Goal: Task Accomplishment & Management: Manage account settings

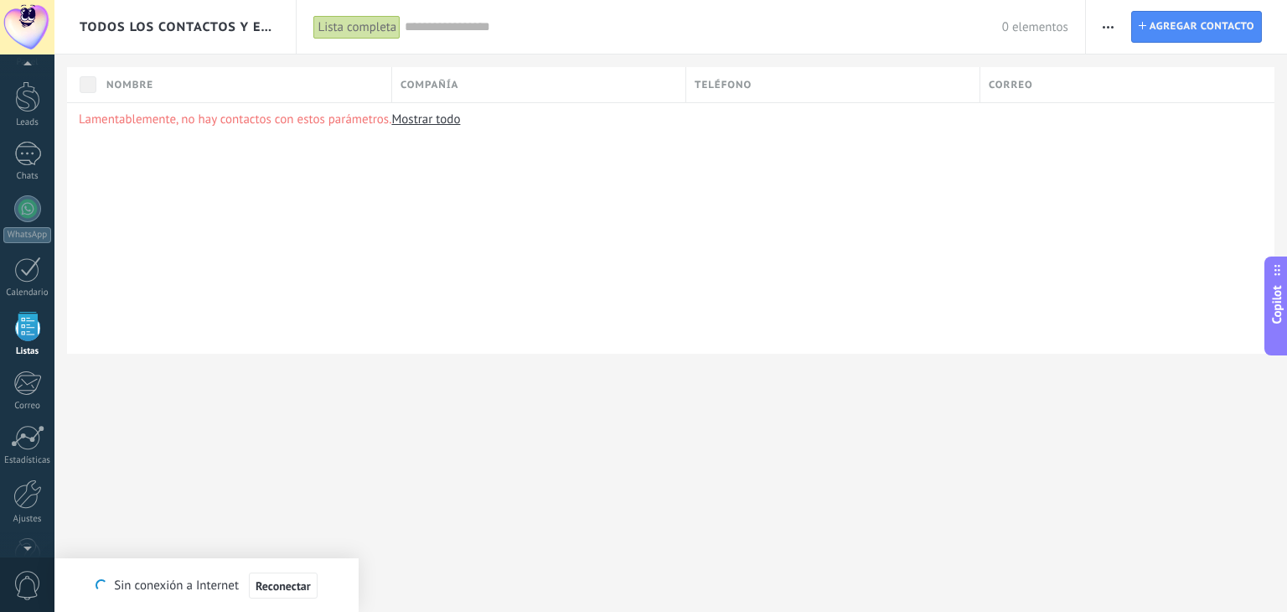
scroll to position [5702, 0]
click at [1217, 28] on span "Agregar contacto" at bounding box center [1201, 27] width 105 height 30
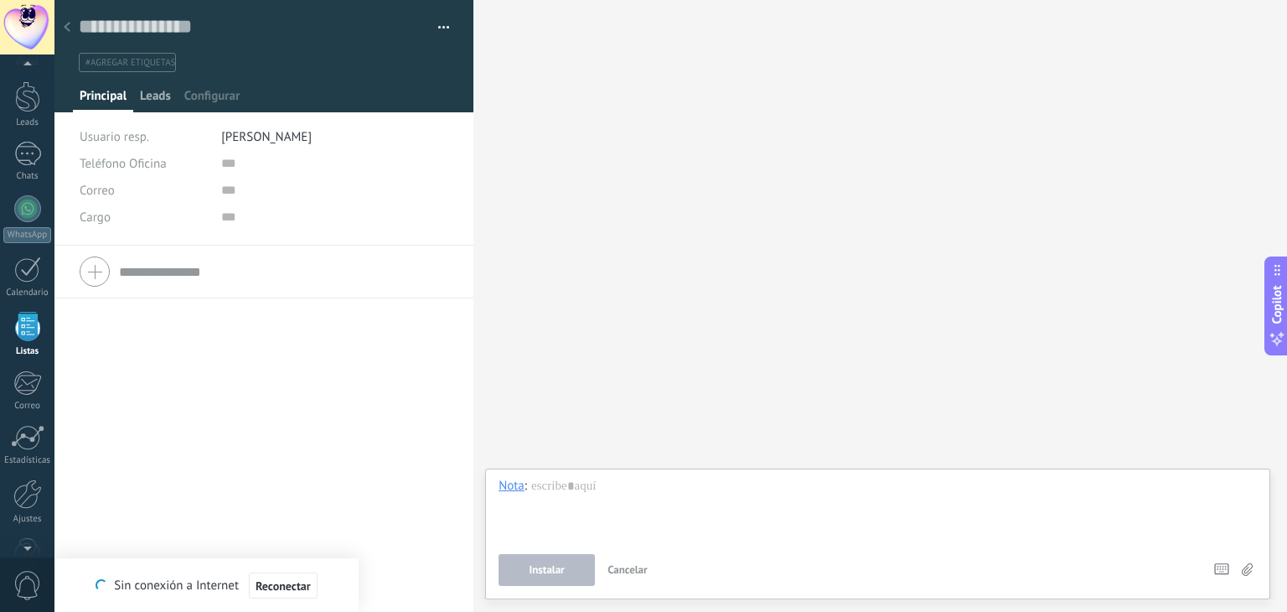
click at [160, 89] on span "Leads" at bounding box center [155, 100] width 31 height 24
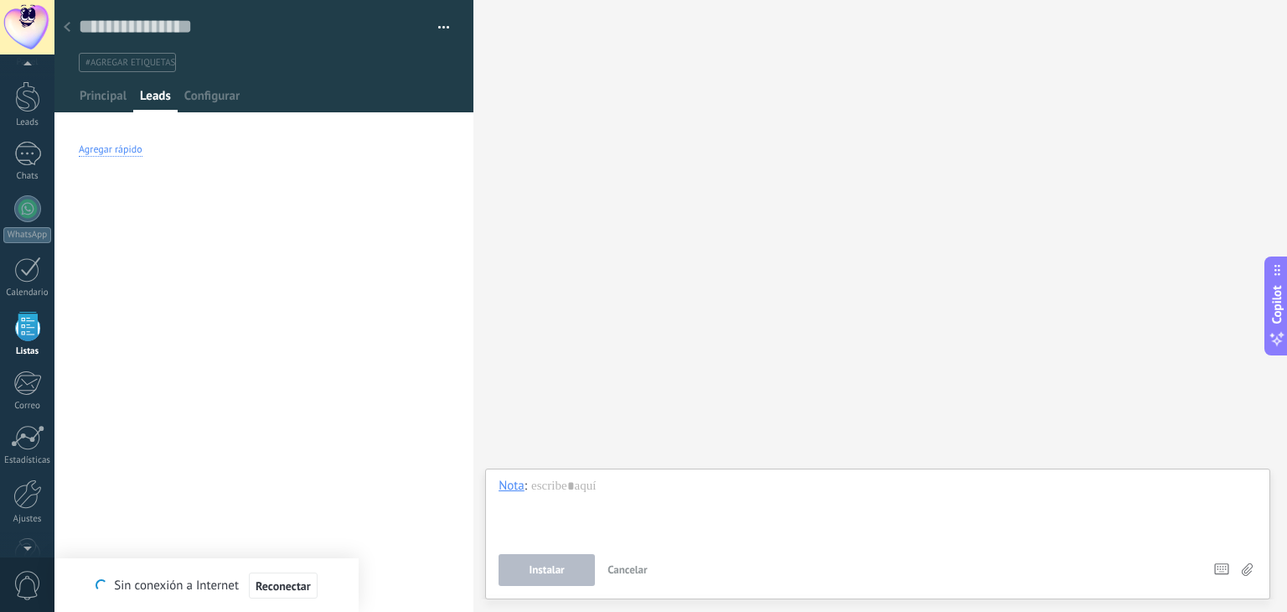
click at [126, 154] on div "Agregar rápido" at bounding box center [111, 149] width 64 height 13
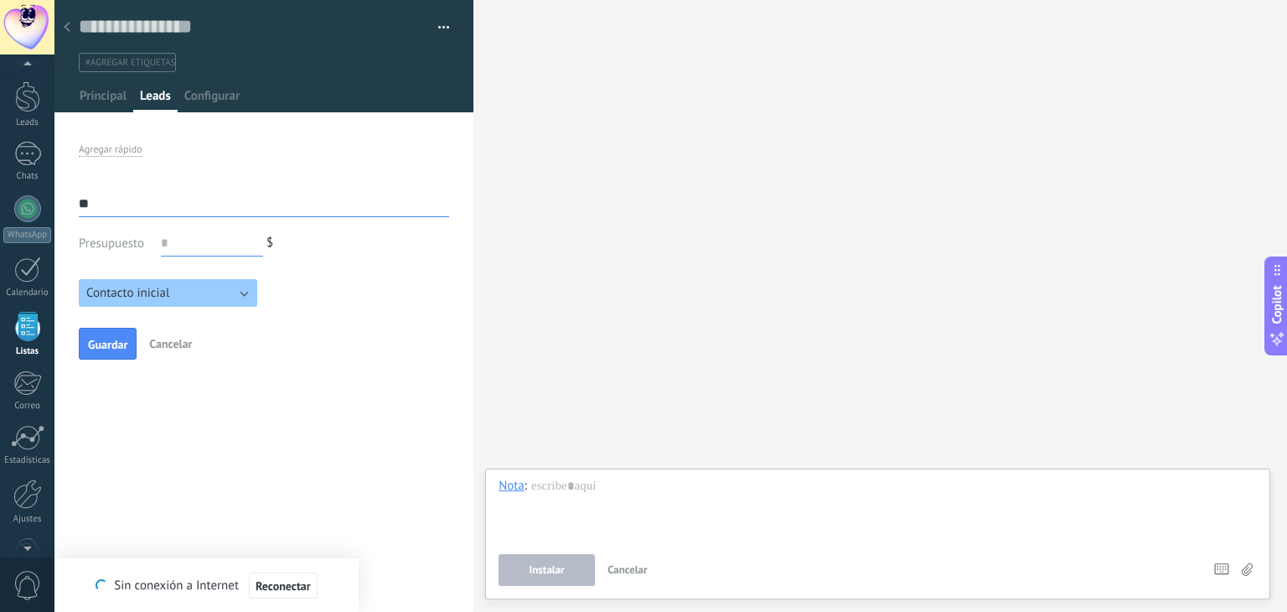
type input "*"
type input "**********"
click at [106, 338] on span "Guardar" at bounding box center [107, 344] width 39 height 12
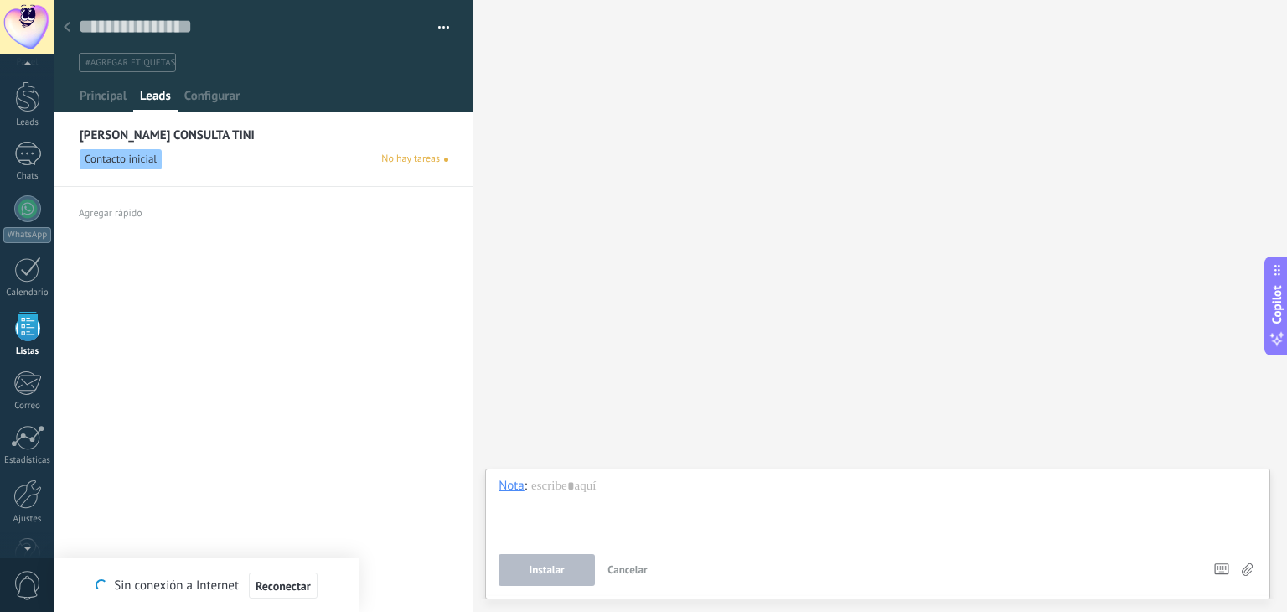
click at [425, 153] on span "No hay tareas" at bounding box center [410, 159] width 59 height 15
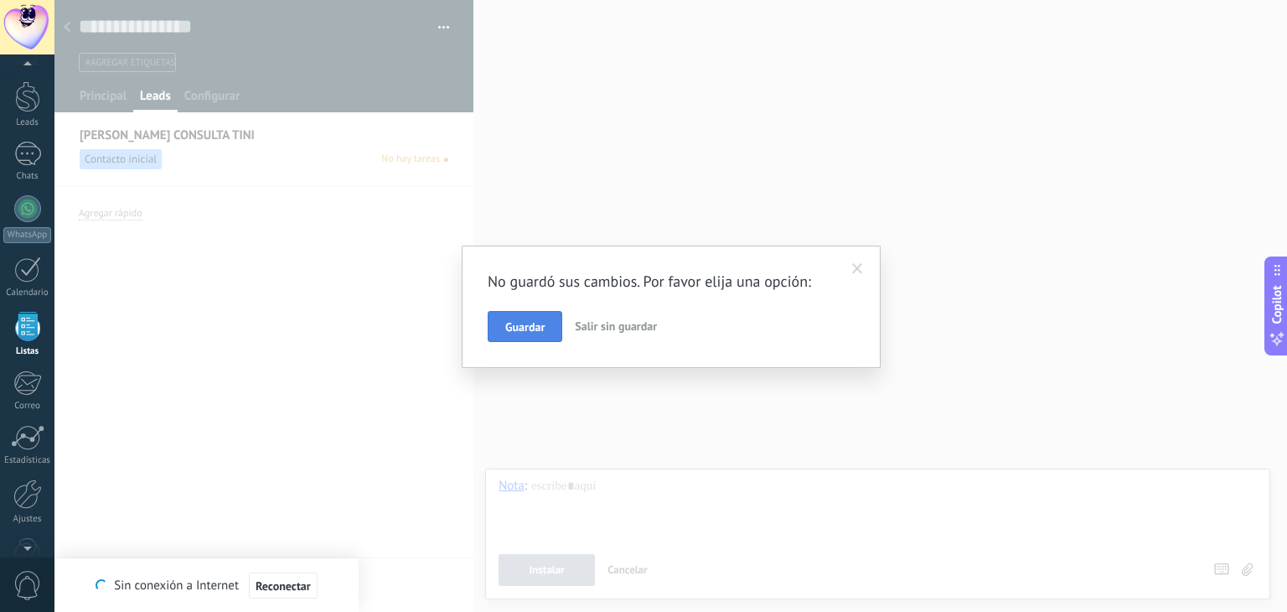
click at [500, 331] on button "Guardar" at bounding box center [525, 327] width 75 height 32
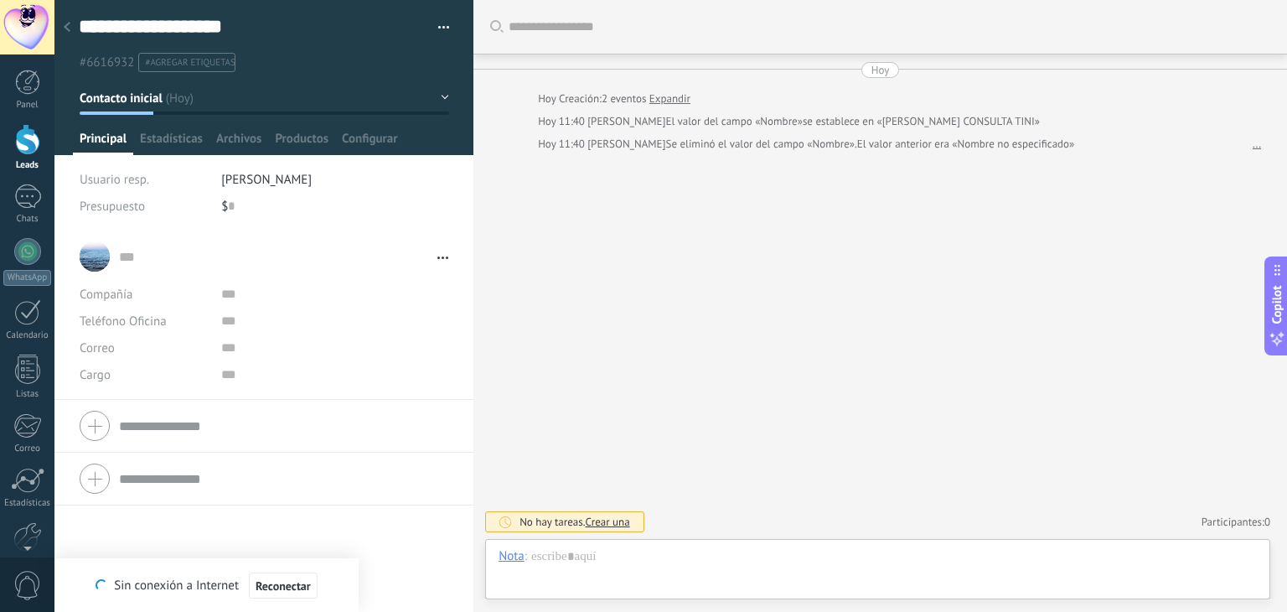
scroll to position [24, 0]
click at [563, 574] on div at bounding box center [877, 573] width 758 height 50
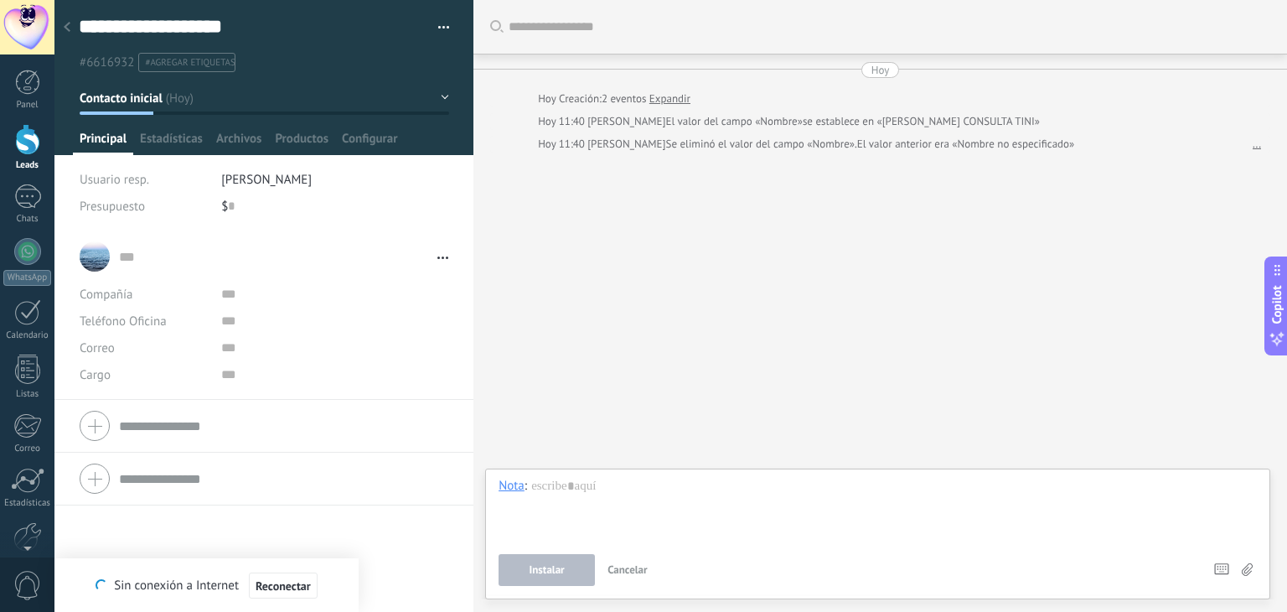
click at [101, 423] on div at bounding box center [264, 426] width 369 height 42
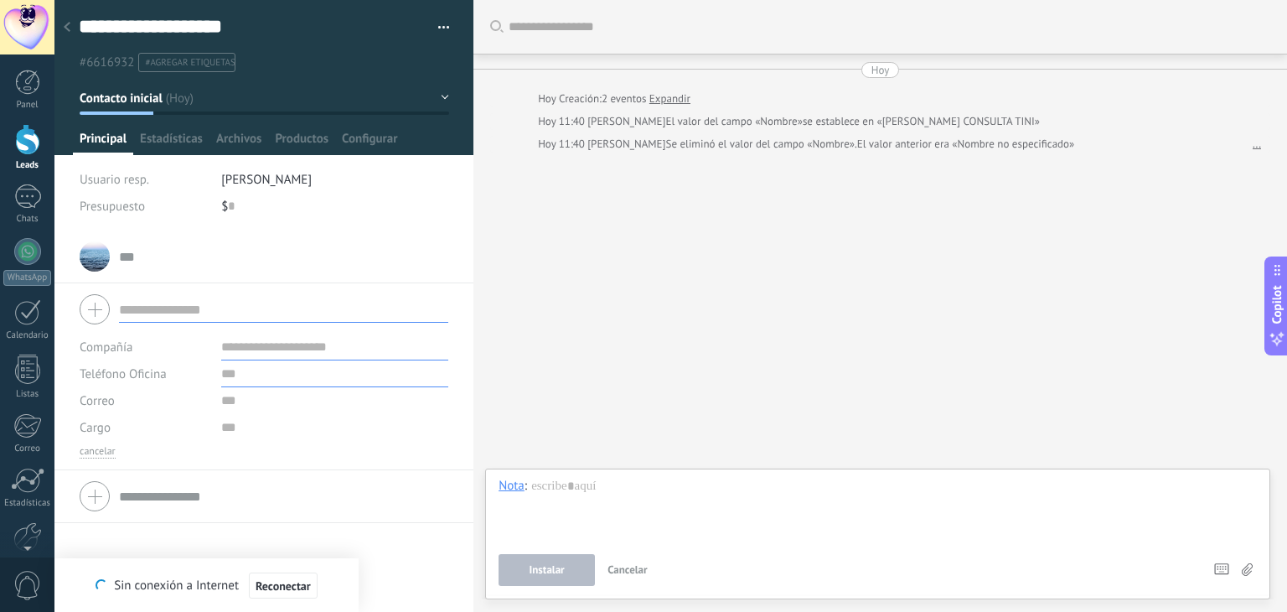
click at [222, 369] on input "text" at bounding box center [334, 373] width 227 height 27
type input "**********"
click at [74, 25] on div at bounding box center [66, 28] width 23 height 33
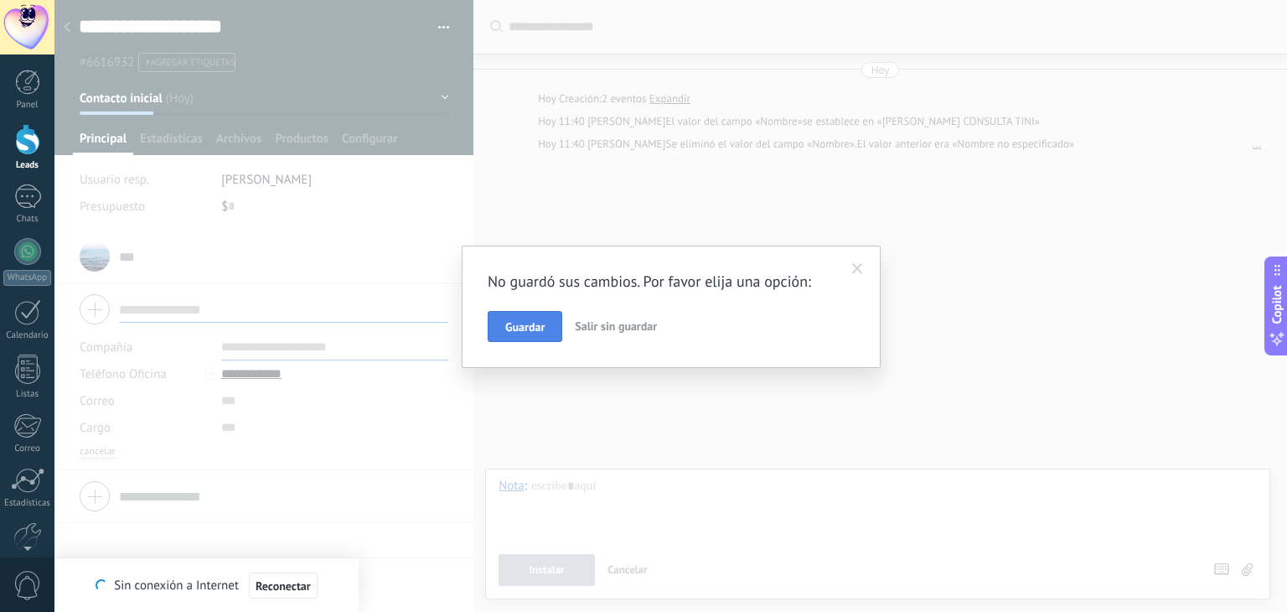
click at [503, 326] on button "Guardar" at bounding box center [525, 327] width 75 height 32
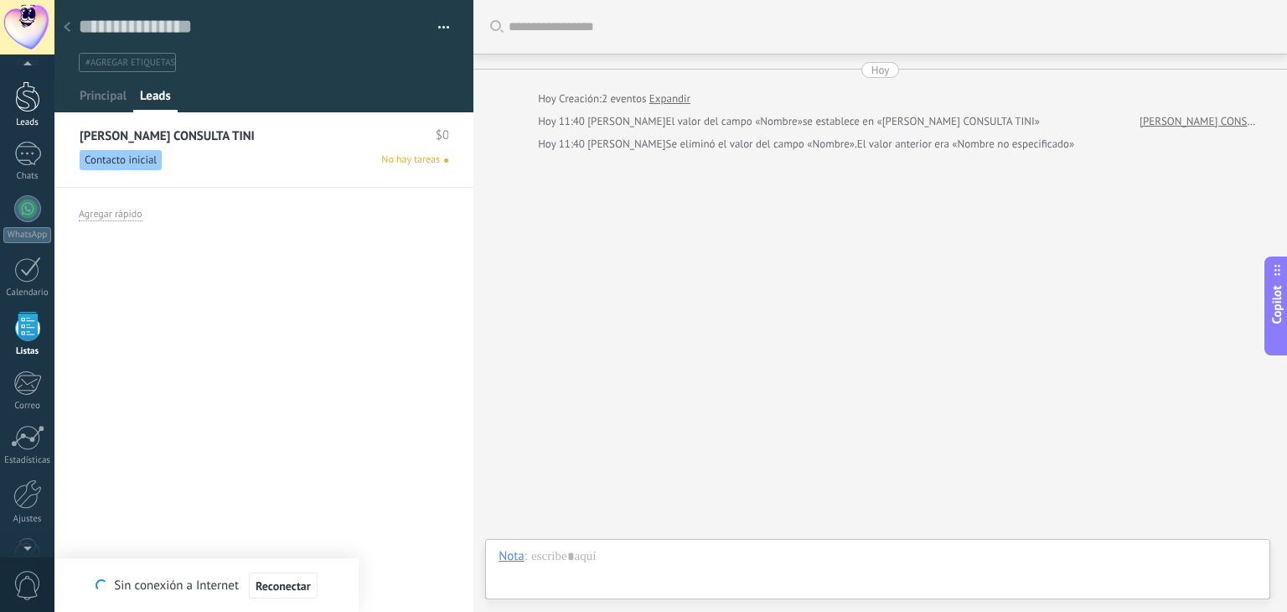
scroll to position [24, 0]
click at [26, 168] on link "Chats" at bounding box center [27, 162] width 54 height 40
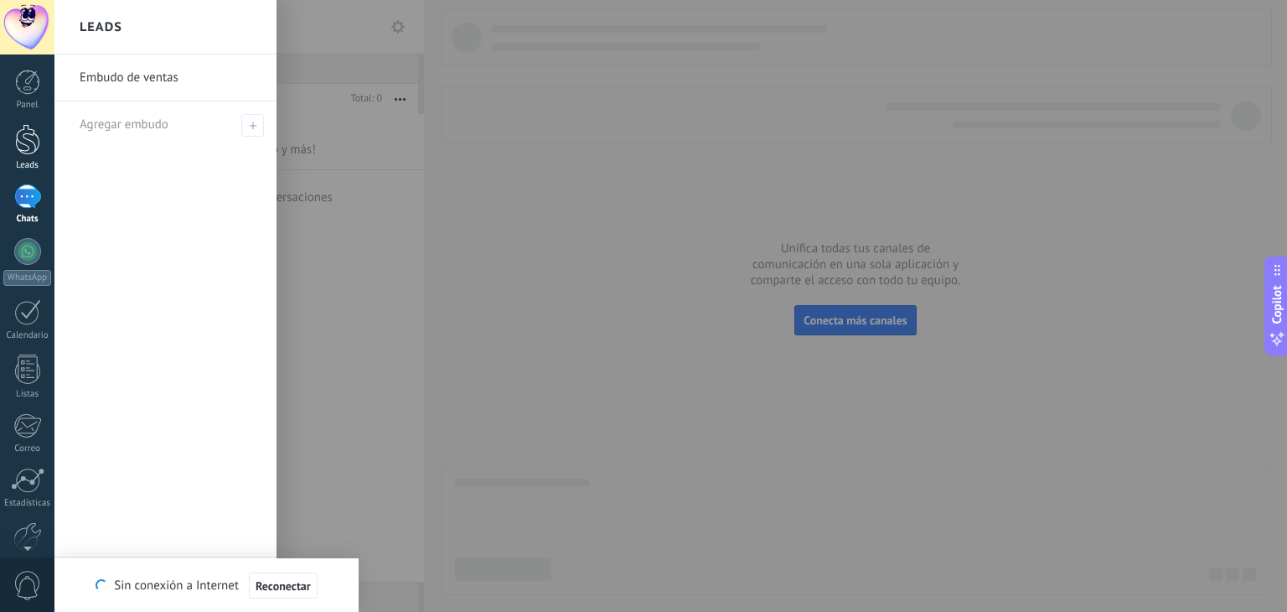
click at [22, 132] on div at bounding box center [27, 139] width 25 height 31
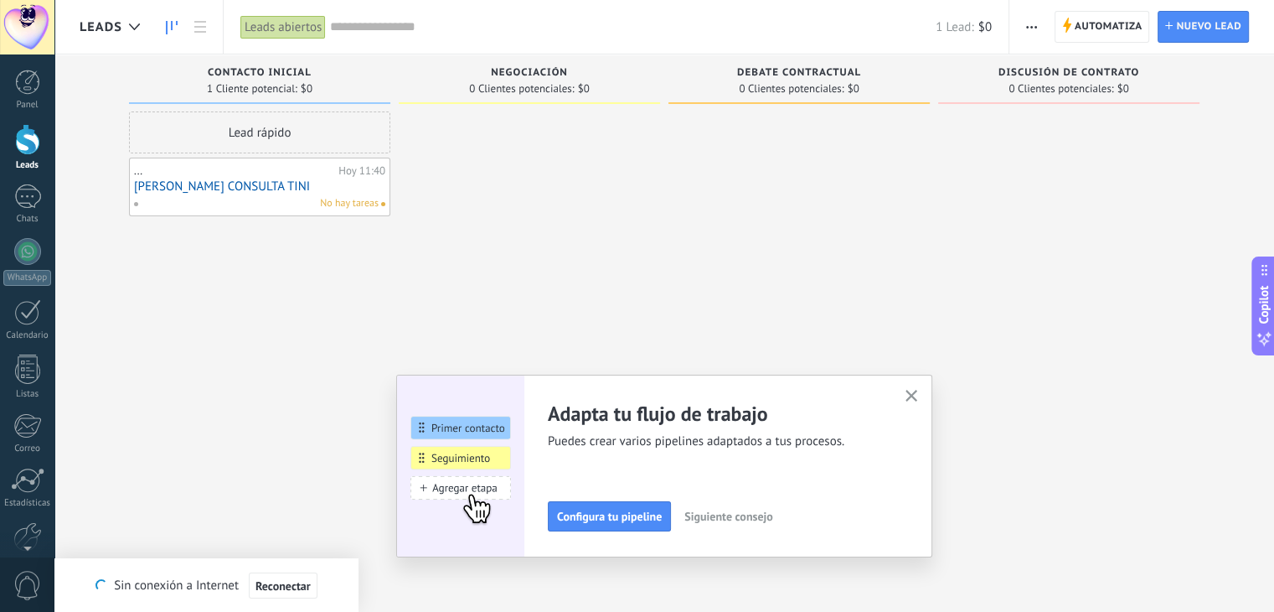
click at [349, 199] on span "No hay tareas" at bounding box center [349, 203] width 59 height 15
click at [230, 188] on link "[PERSON_NAME] CONSULTA TINI" at bounding box center [259, 186] width 251 height 14
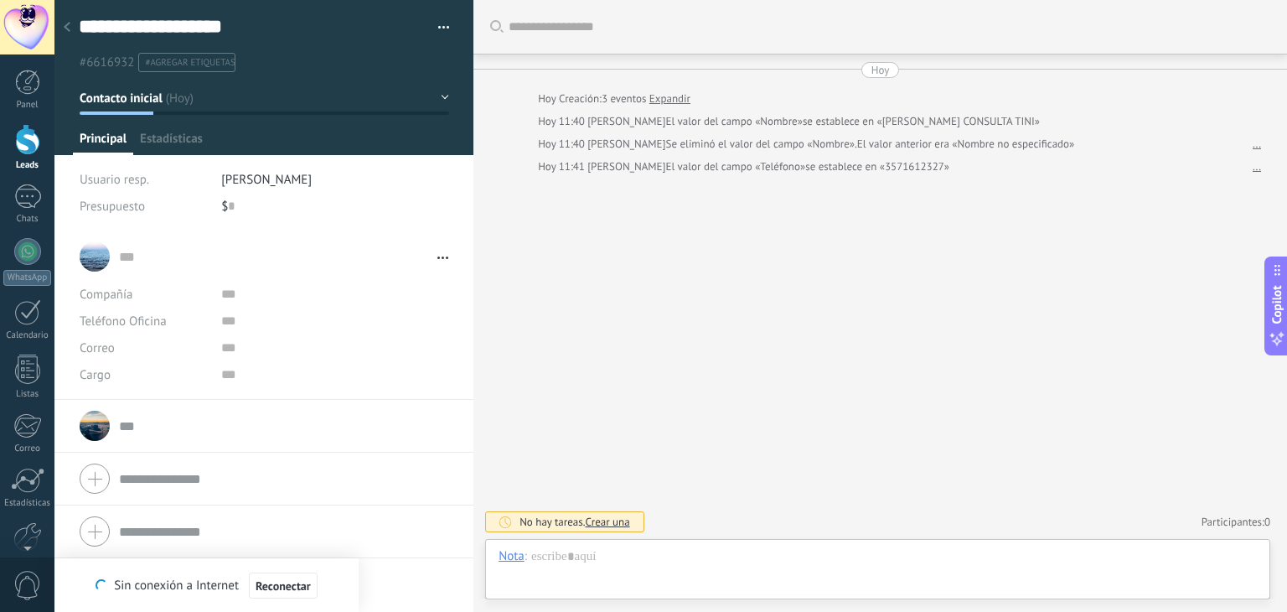
type textarea "**********"
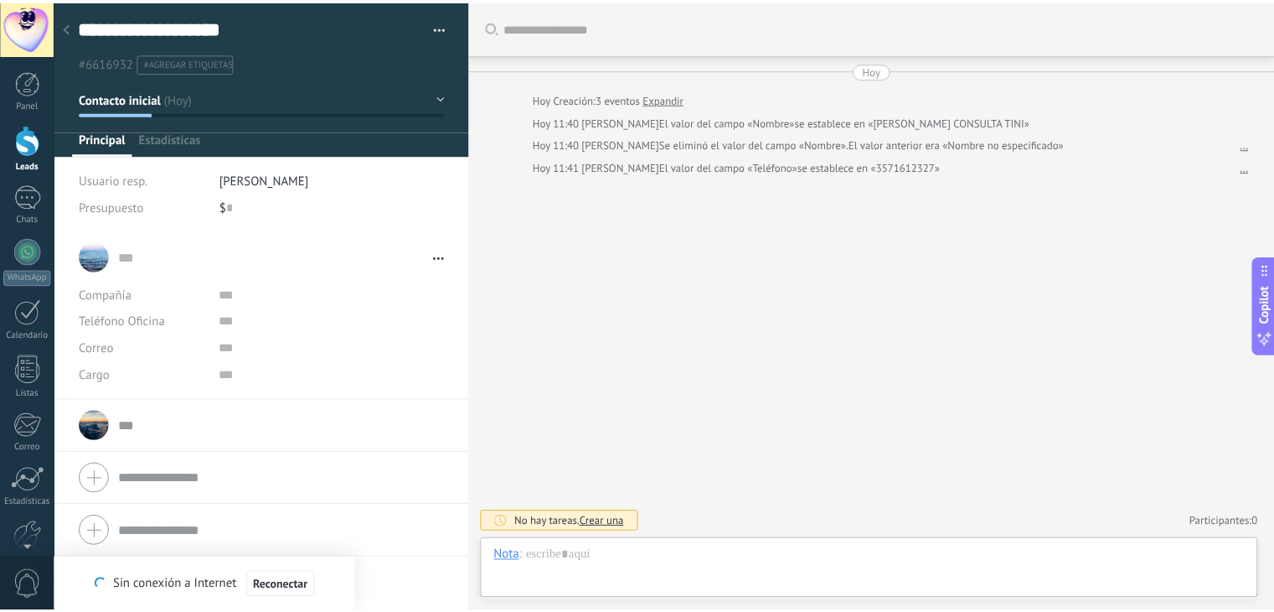
scroll to position [24, 0]
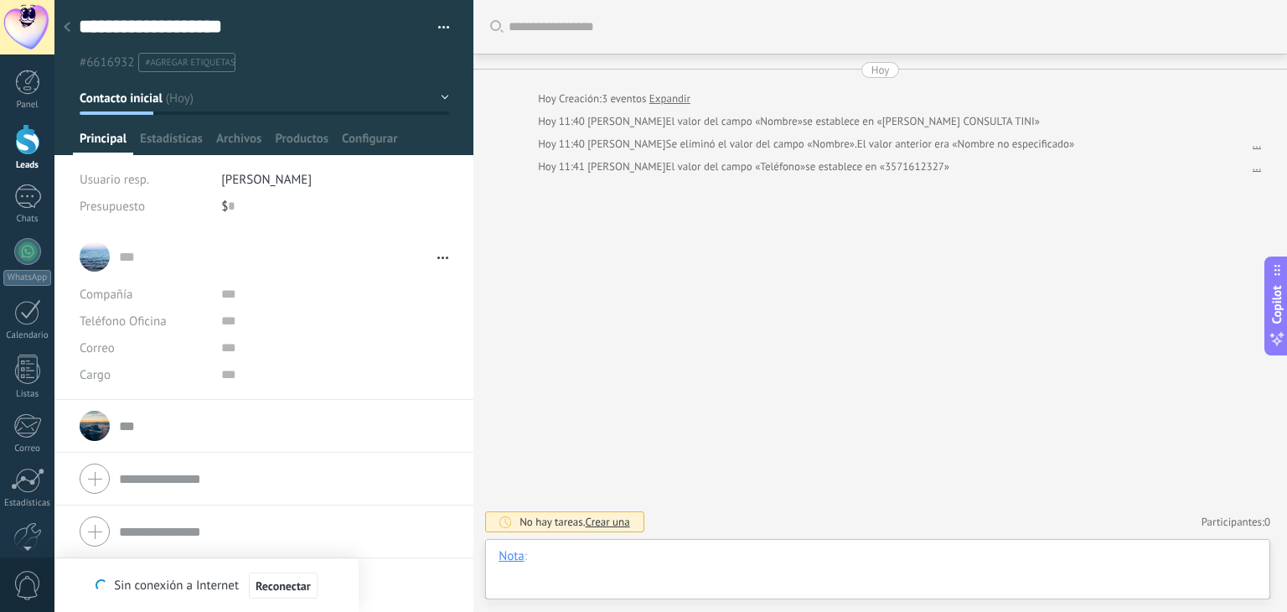
click at [567, 564] on div at bounding box center [877, 573] width 758 height 50
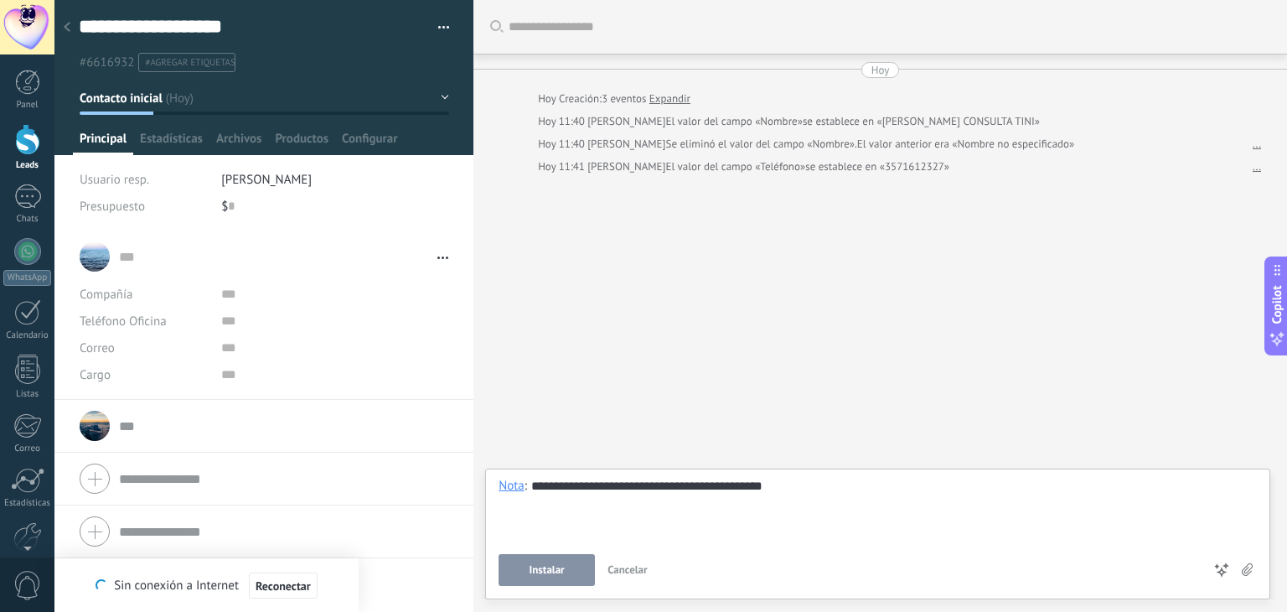
click at [567, 564] on button "Instalar" at bounding box center [546, 570] width 96 height 32
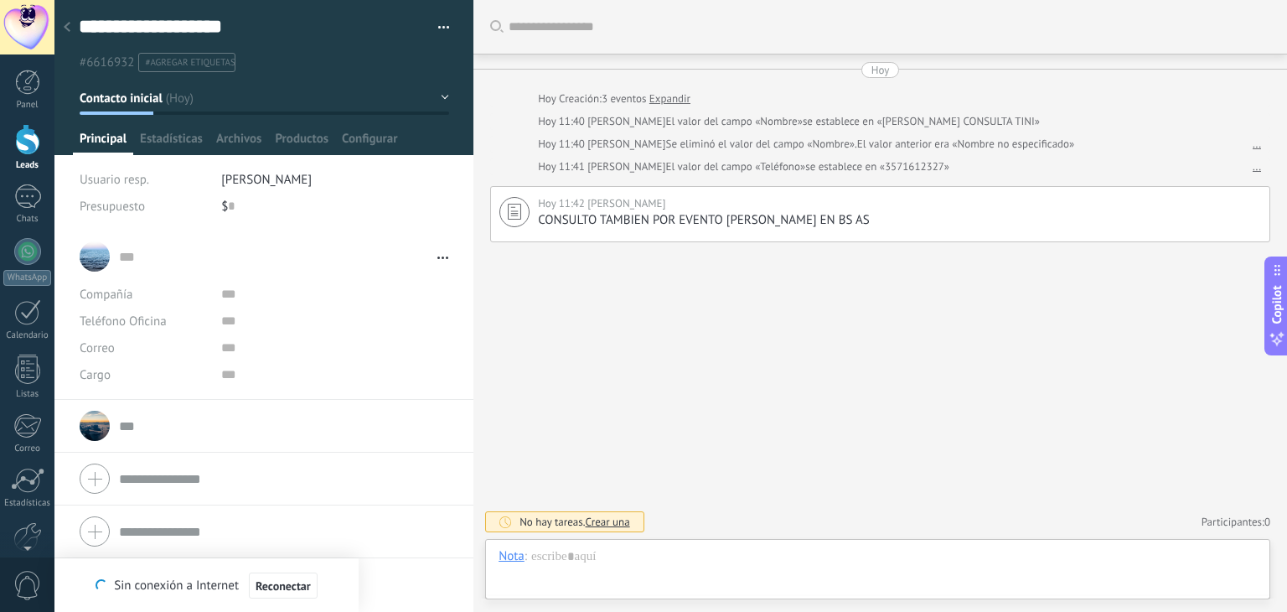
click at [70, 24] on div at bounding box center [66, 28] width 23 height 33
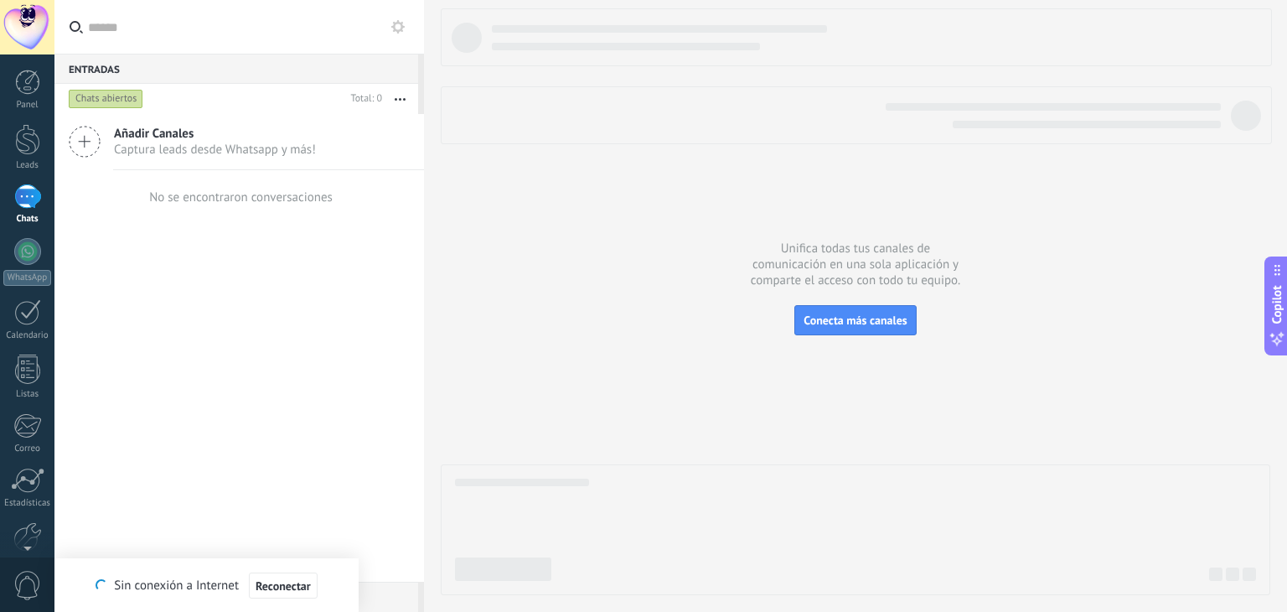
click at [70, 24] on use at bounding box center [76, 26] width 13 height 13
click at [88, 24] on input "text" at bounding box center [249, 27] width 323 height 54
click at [27, 172] on div "Panel Leads Chats WhatsApp Clientes" at bounding box center [27, 356] width 54 height 573
click at [24, 148] on div at bounding box center [27, 139] width 25 height 31
